Goal: Transaction & Acquisition: Purchase product/service

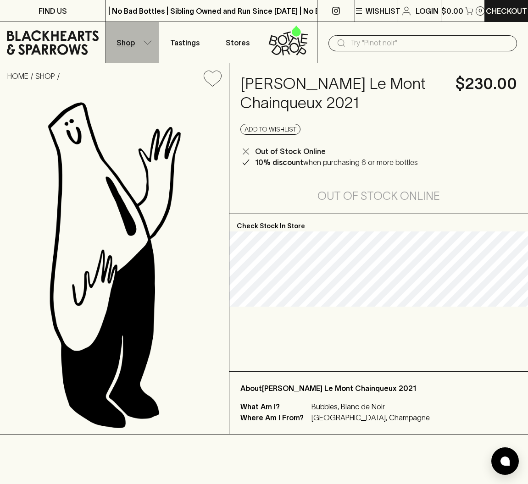
click at [129, 45] on p "Shop" at bounding box center [125, 42] width 18 height 11
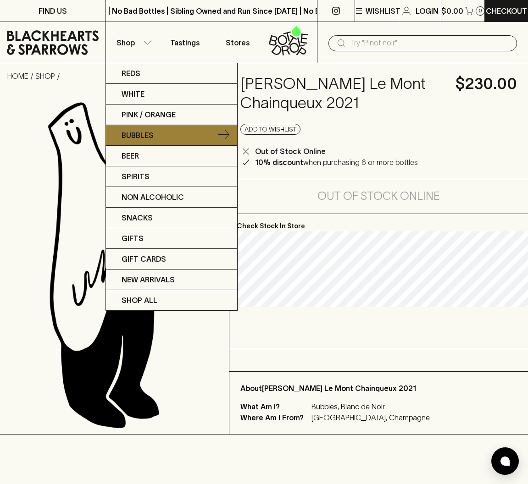
click at [132, 131] on p "Bubbles" at bounding box center [137, 135] width 32 height 11
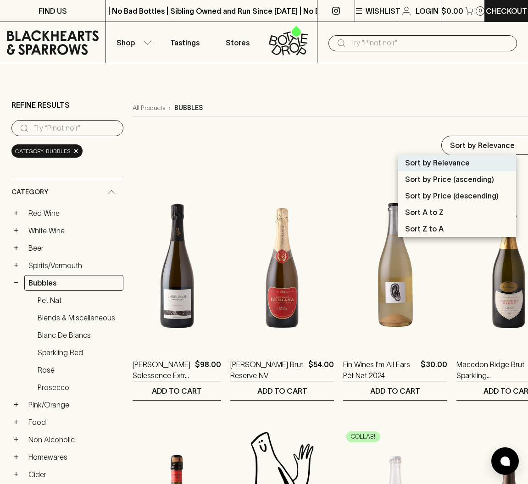
click at [455, 191] on p "Sort by Price (descending)" at bounding box center [451, 195] width 93 height 11
type input "price:desc"
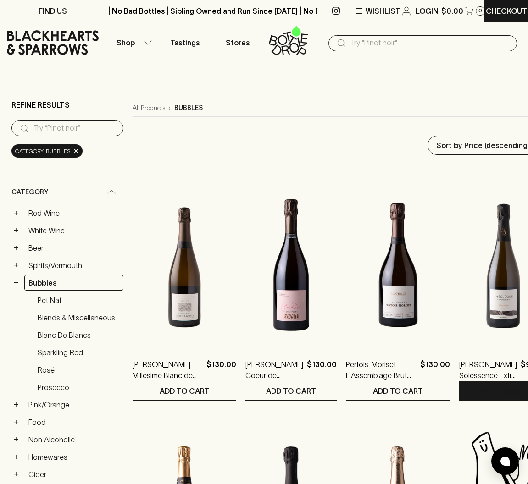
scroll to position [36, 0]
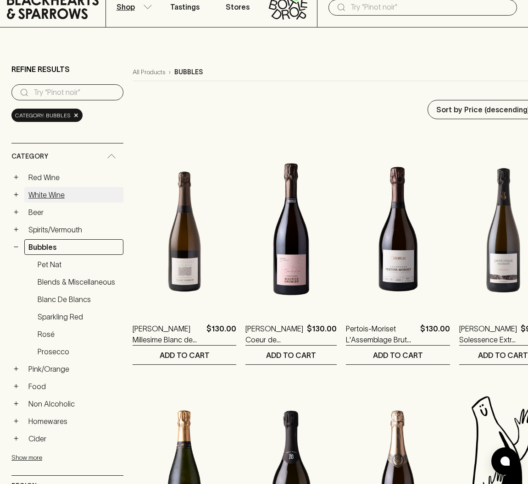
click at [51, 195] on link "White Wine" at bounding box center [73, 195] width 99 height 16
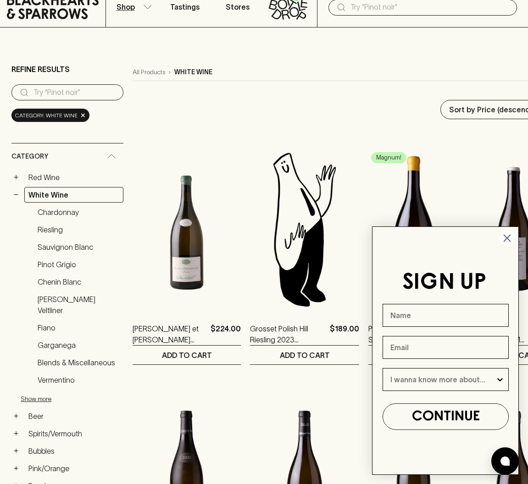
click at [507, 237] on circle "Close dialog" at bounding box center [506, 238] width 15 height 15
